Goal: Find specific page/section: Find specific page/section

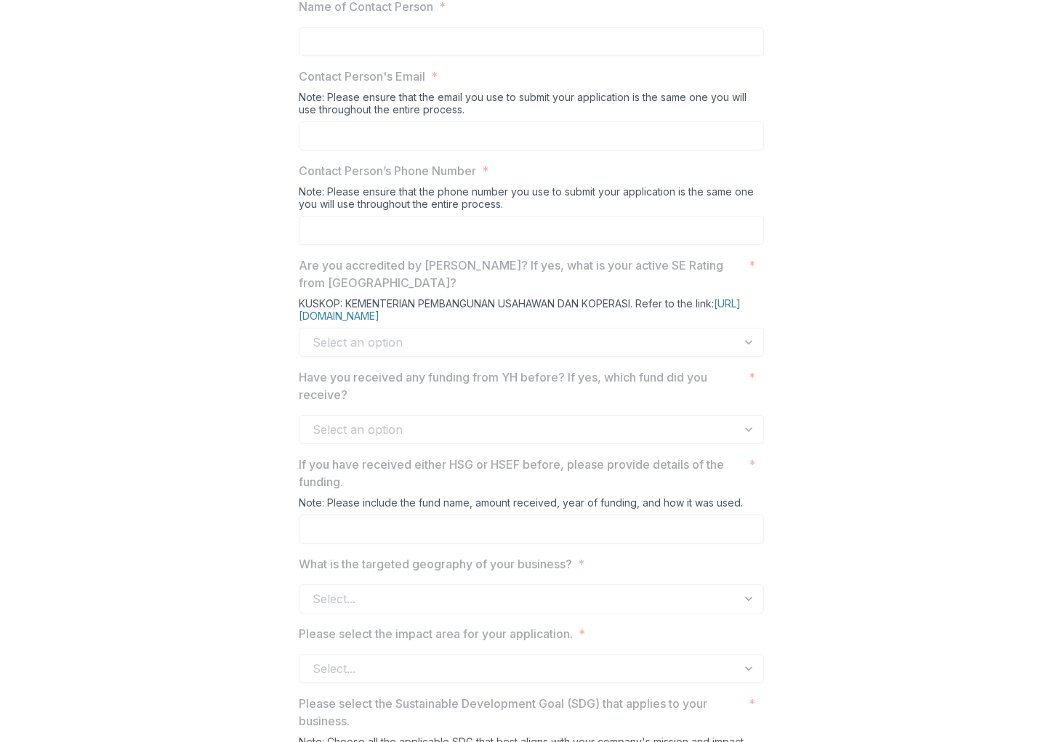
scroll to position [436, 0]
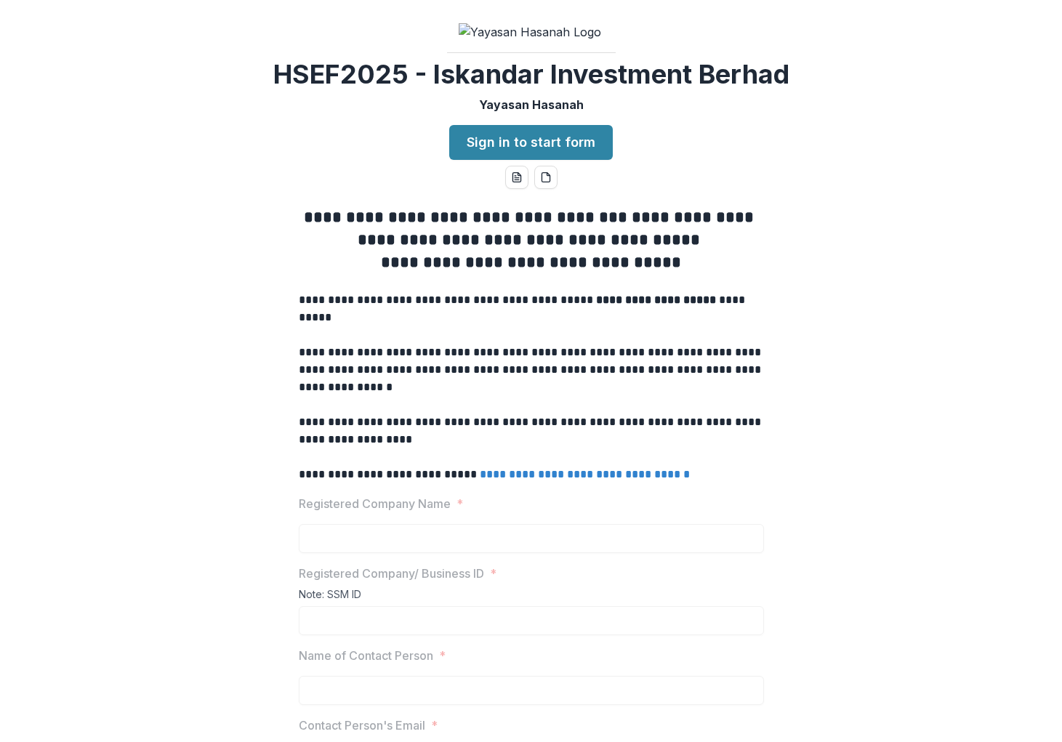
scroll to position [73, 0]
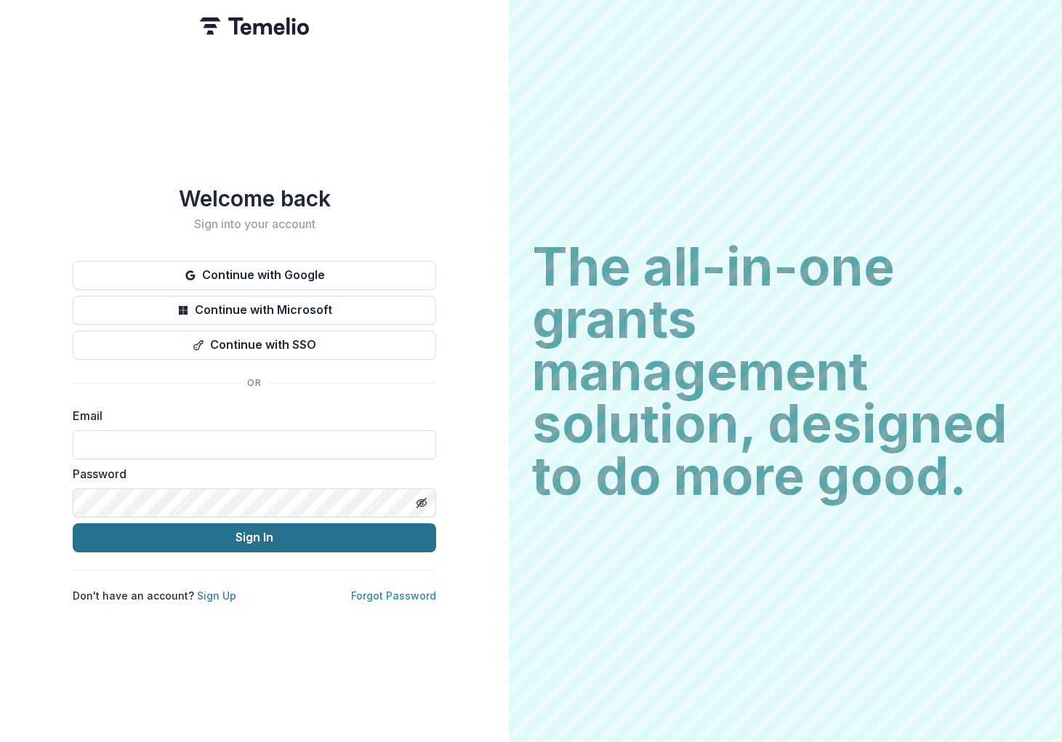
type input "**********"
click at [307, 534] on button "Sign In" at bounding box center [254, 537] width 363 height 29
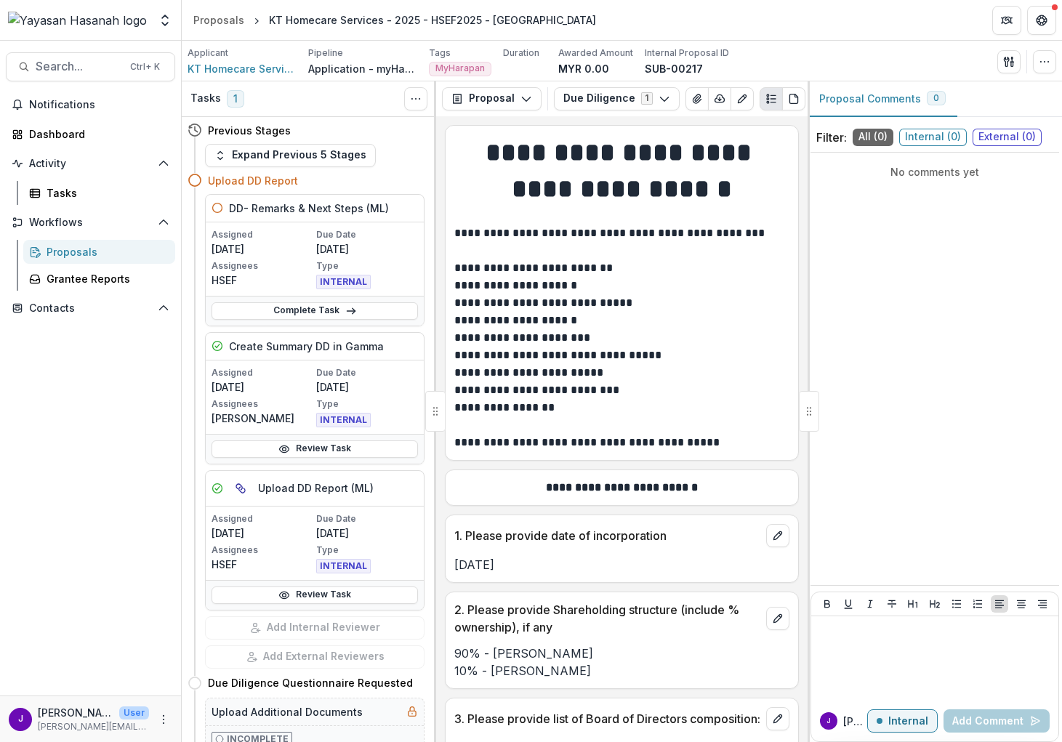
click at [89, 246] on div "Proposals" at bounding box center [105, 251] width 117 height 15
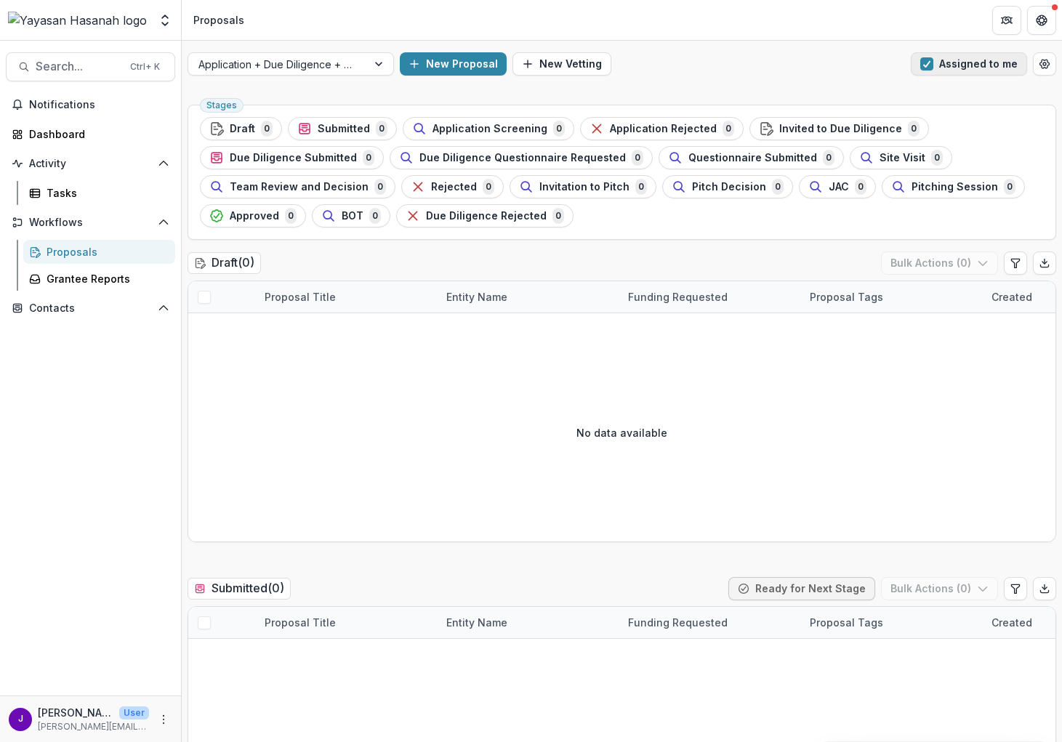
click at [923, 66] on span "button" at bounding box center [926, 63] width 13 height 13
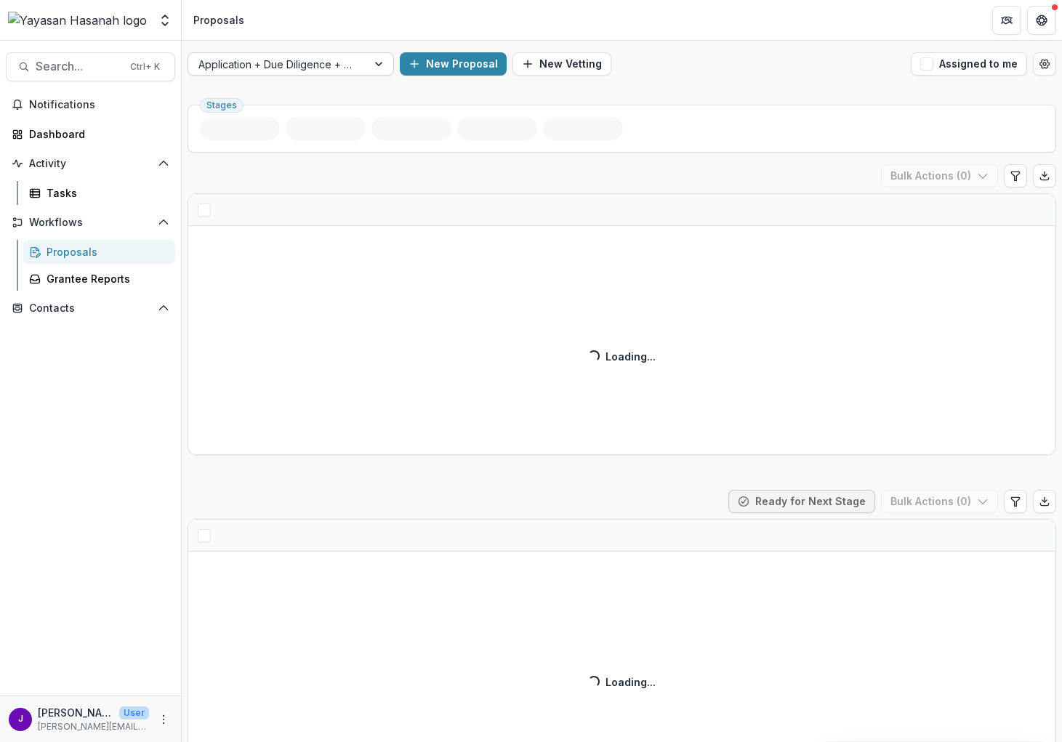
click at [363, 69] on div "Application + Due Diligence + Pitching Process" at bounding box center [277, 64] width 179 height 21
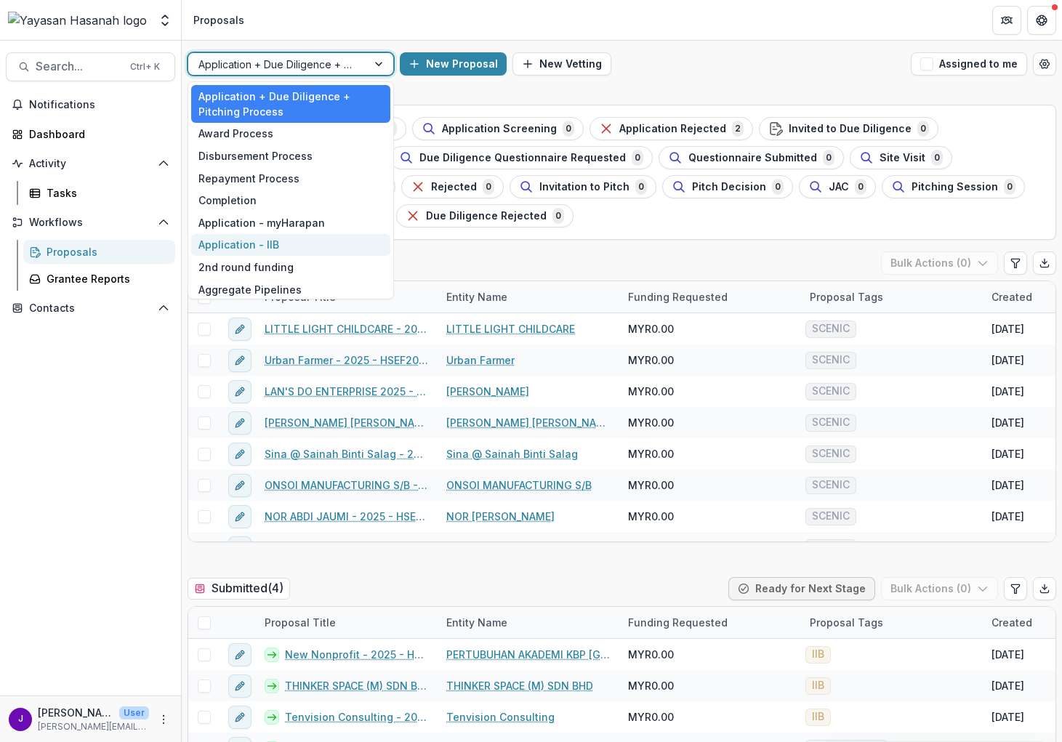
click at [321, 245] on div "Application - IIB" at bounding box center [290, 245] width 199 height 23
